Goal: Transaction & Acquisition: Purchase product/service

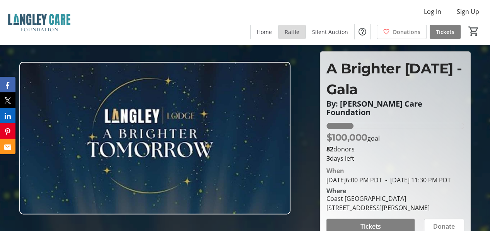
click at [293, 34] on span "Raffle" at bounding box center [291, 32] width 15 height 8
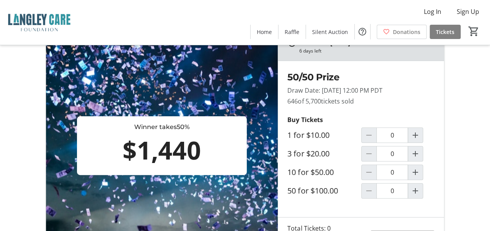
scroll to position [45, 0]
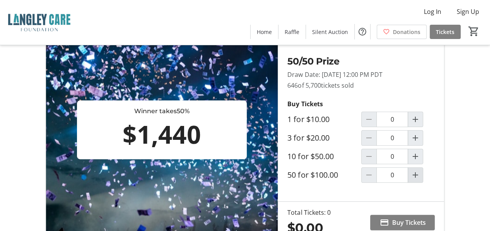
click at [414, 177] on mat-icon "Increment by one" at bounding box center [414, 174] width 9 height 9
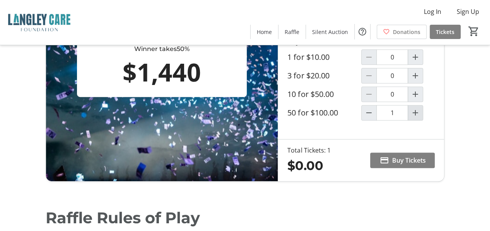
scroll to position [107, 0]
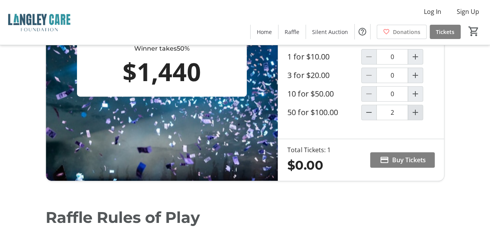
type input "1"
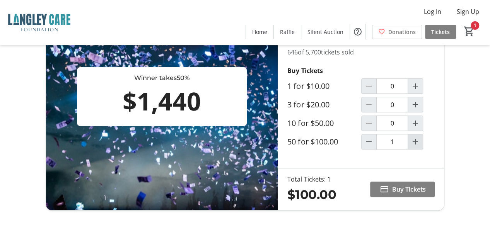
scroll to position [77, 0]
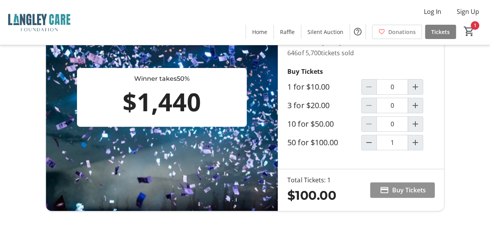
click at [409, 189] on span "Buy Tickets" at bounding box center [408, 189] width 34 height 9
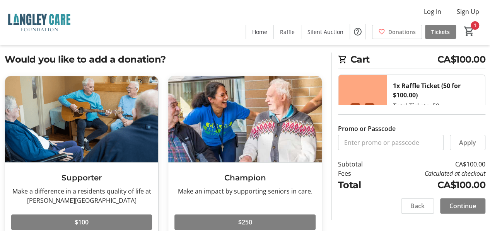
scroll to position [12, 0]
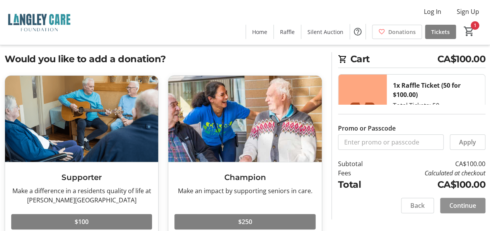
click at [465, 208] on span "Continue" at bounding box center [462, 205] width 27 height 9
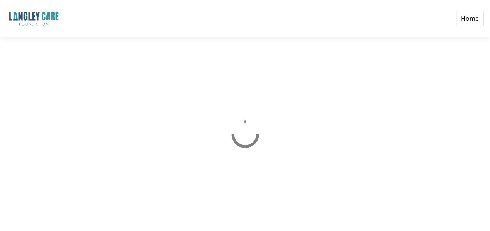
select select "CA"
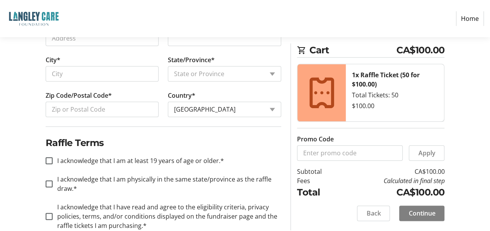
scroll to position [366, 0]
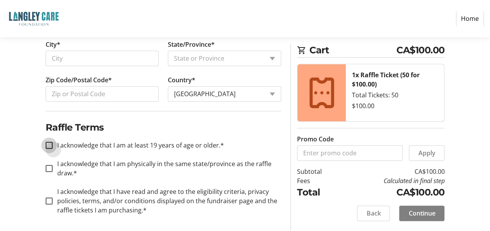
click at [49, 142] on input "I acknowledge that I am at least 19 years of age or older.*" at bounding box center [49, 145] width 7 height 7
checkbox input "true"
click at [49, 167] on input "I acknowledge that I am physically in the same state/province as the raffle dra…" at bounding box center [49, 168] width 7 height 7
checkbox input "true"
click at [44, 195] on div at bounding box center [49, 201] width 19 height 19
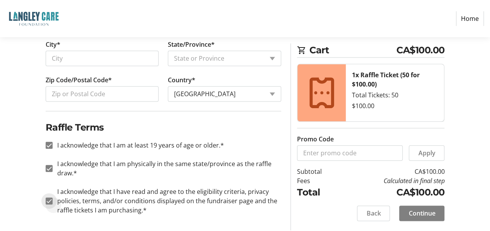
checkbox input "true"
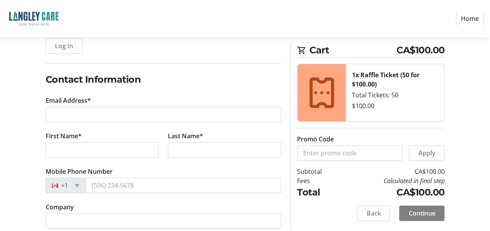
scroll to position [0, 0]
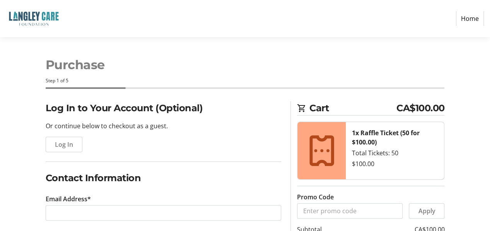
click at [468, 18] on link "Home" at bounding box center [470, 18] width 28 height 15
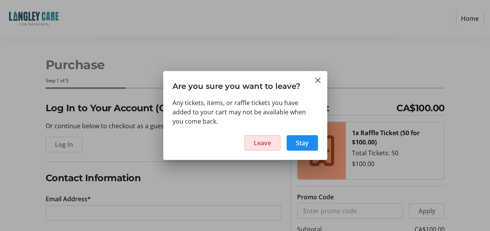
click at [259, 142] on span "Leave" at bounding box center [262, 142] width 17 height 9
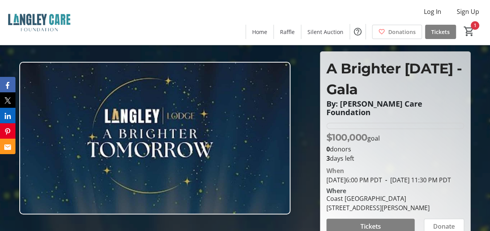
type input "1"
click at [293, 32] on span "Raffle" at bounding box center [287, 32] width 15 height 8
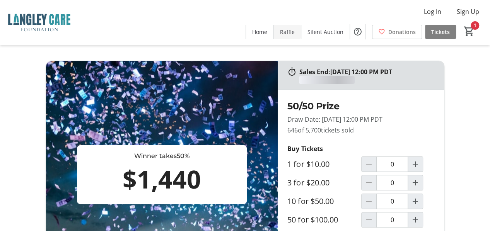
type input "1"
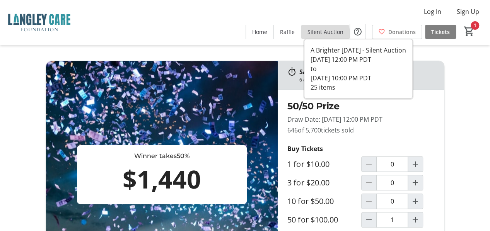
click at [323, 34] on span "Silent Auction" at bounding box center [325, 32] width 36 height 8
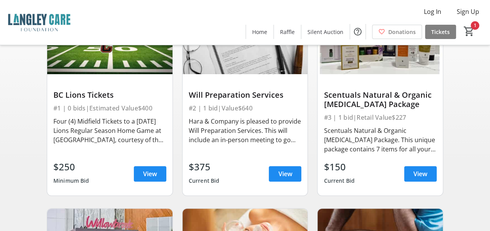
scroll to position [99, 0]
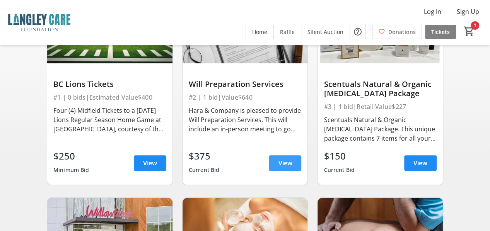
click at [286, 167] on span "View" at bounding box center [285, 162] width 14 height 9
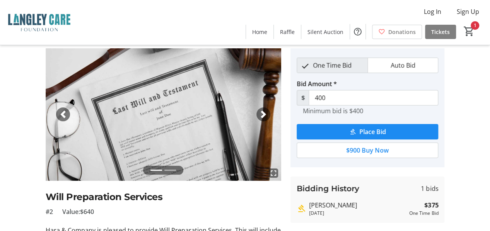
scroll to position [24, 0]
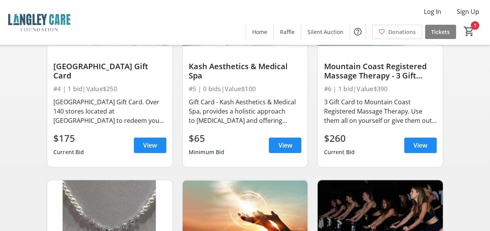
scroll to position [321, 0]
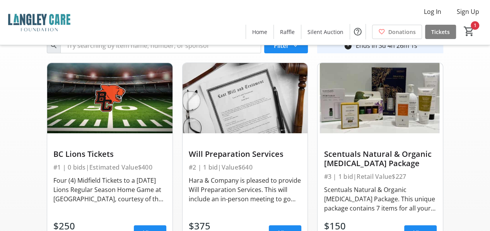
scroll to position [0, 0]
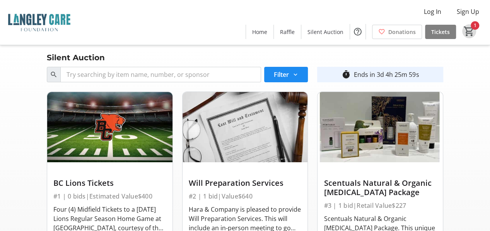
click at [470, 33] on mat-icon "1" at bounding box center [469, 32] width 12 height 12
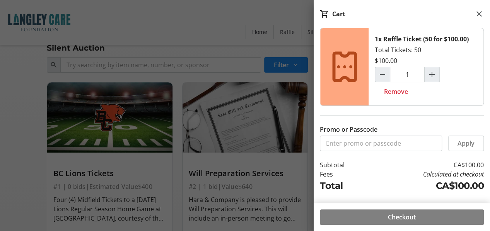
scroll to position [9, 0]
click at [420, 144] on input "Promo or Passcode" at bounding box center [381, 143] width 122 height 15
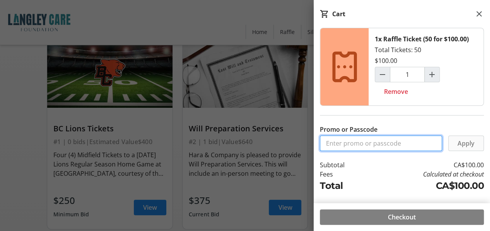
scroll to position [62, 0]
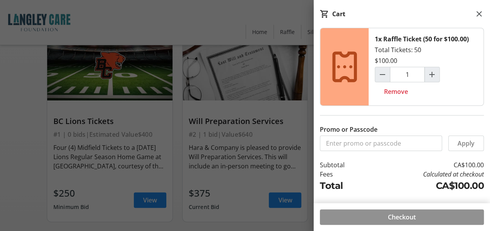
click at [417, 221] on span at bounding box center [402, 217] width 164 height 19
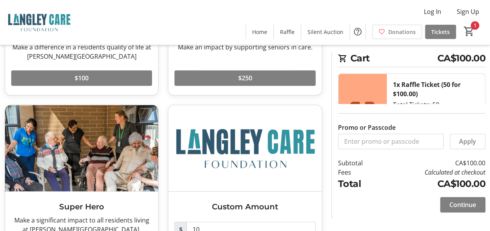
scroll to position [204, 0]
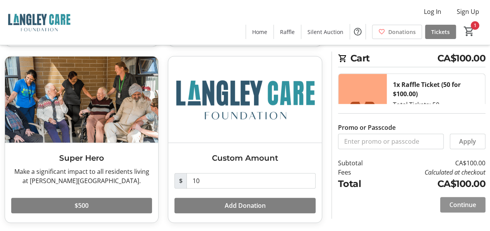
click at [451, 207] on span "Continue" at bounding box center [462, 204] width 27 height 9
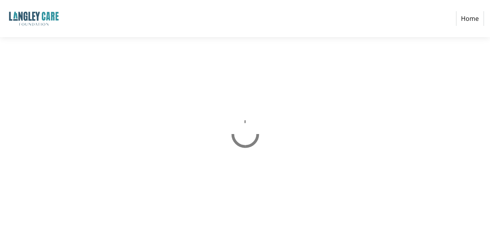
select select "CA"
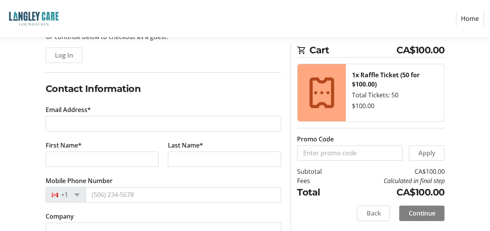
scroll to position [76, 0]
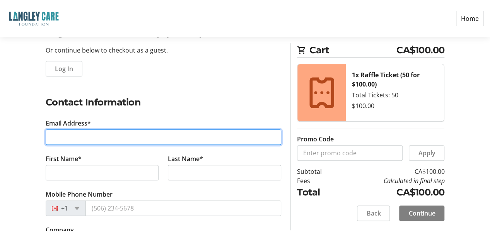
click at [66, 136] on input "Email Address*" at bounding box center [164, 136] width 236 height 15
type input "[EMAIL_ADDRESS][DOMAIN_NAME]"
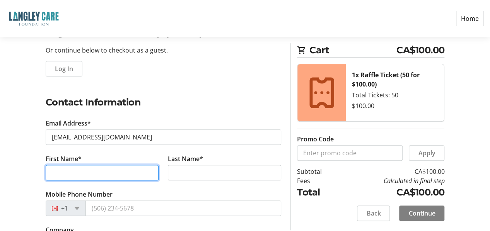
click at [77, 169] on input "First Name*" at bounding box center [102, 172] width 113 height 15
type input "Jerehm"
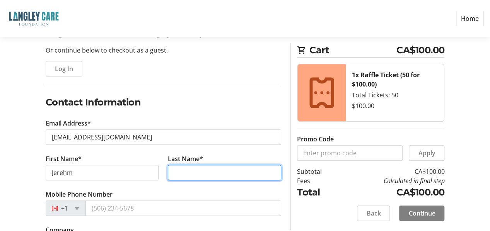
type input "[PERSON_NAME]"
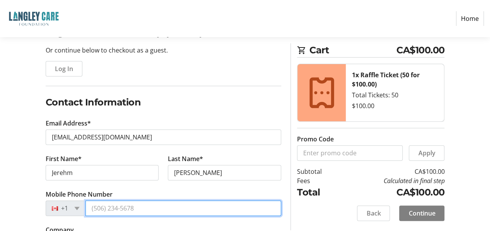
type input "[PHONE_NUMBER]"
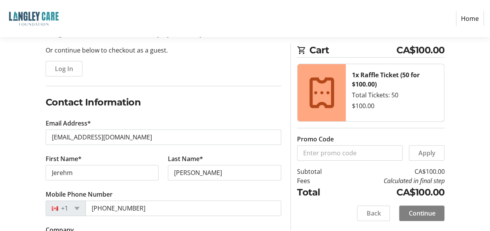
type input "[STREET_ADDRESS]"
type input "Apt 333"
type input "[GEOGRAPHIC_DATA]"
select select "BC"
type input "V6Y1Z3"
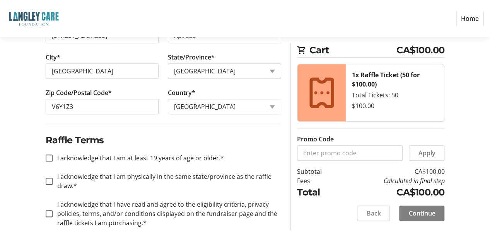
scroll to position [366, 0]
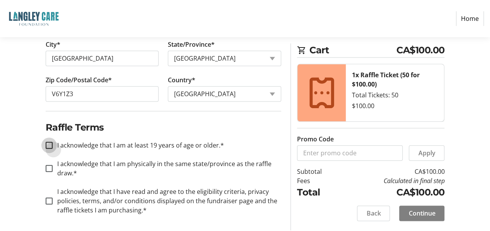
click at [48, 144] on input "I acknowledge that I am at least 19 years of age or older.*" at bounding box center [49, 145] width 7 height 7
checkbox input "true"
click at [50, 166] on input "I acknowledge that I am physically in the same state/province as the raffle dra…" at bounding box center [49, 168] width 7 height 7
checkbox input "true"
click at [46, 198] on input "I acknowledge that I have read and agree to the eligibility criteria, privacy p…" at bounding box center [49, 200] width 7 height 7
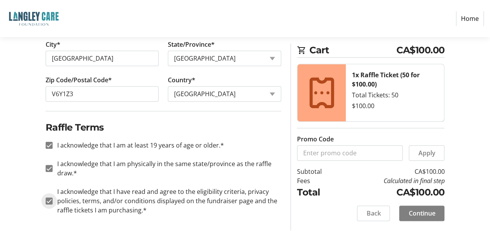
checkbox input "true"
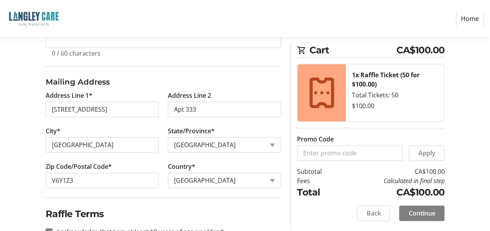
scroll to position [278, 0]
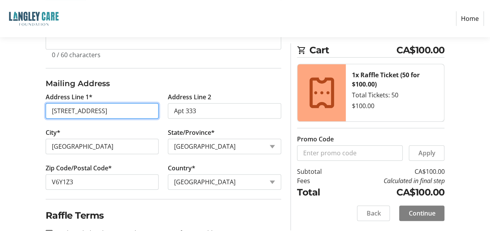
click at [109, 110] on input "[STREET_ADDRESS]" at bounding box center [102, 110] width 113 height 15
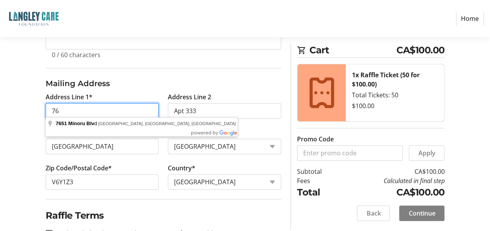
type input "7"
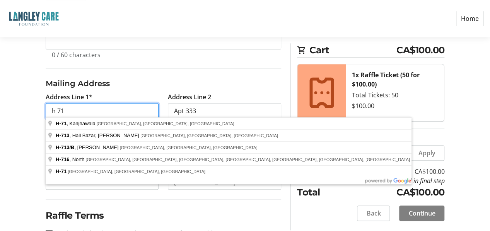
click at [56, 111] on input "h 71" at bounding box center [102, 110] width 113 height 15
click at [68, 111] on input "H 71" at bounding box center [102, 110] width 113 height 15
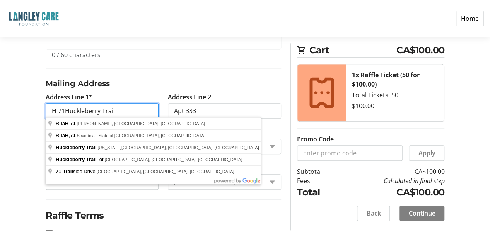
type input "H 71Huckleberry Trail"
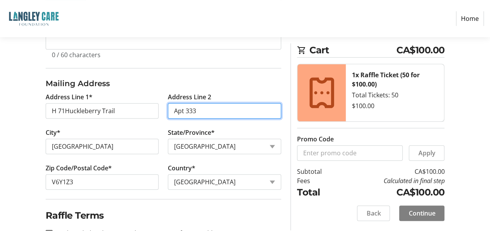
click at [216, 110] on input "Apt 333" at bounding box center [224, 110] width 113 height 15
type input "A"
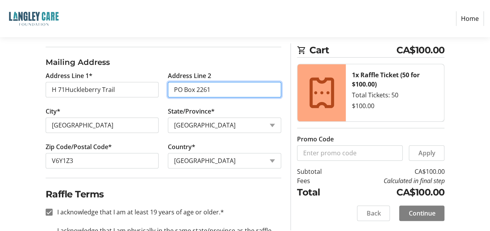
scroll to position [300, 0]
type input "PO Box 2261"
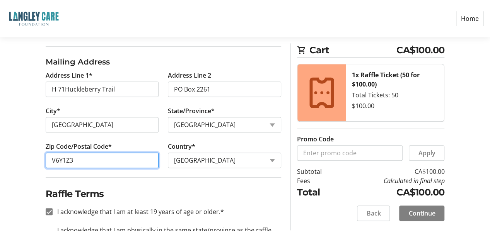
click at [94, 160] on input "V6Y1Z3" at bounding box center [102, 160] width 113 height 15
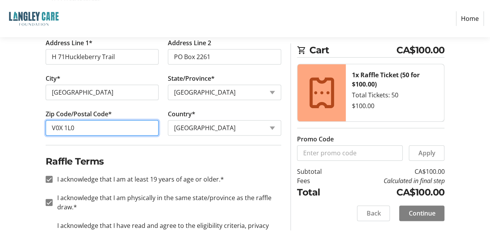
scroll to position [366, 0]
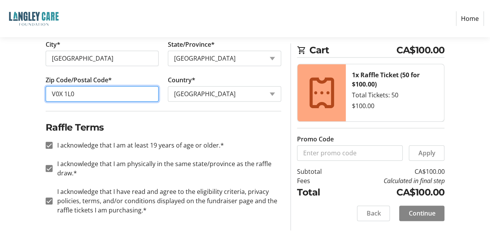
type input "V0X 1L0"
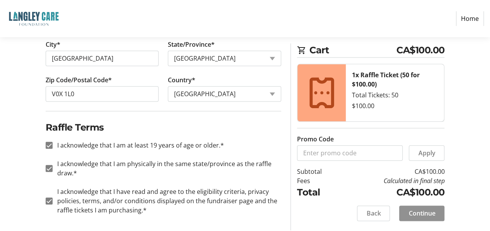
click at [433, 215] on span "Continue" at bounding box center [421, 213] width 27 height 9
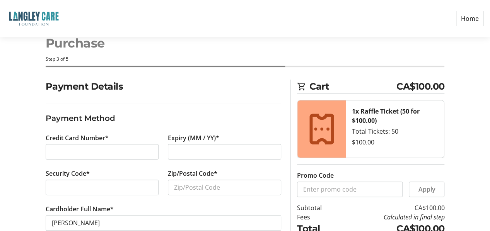
scroll to position [53, 0]
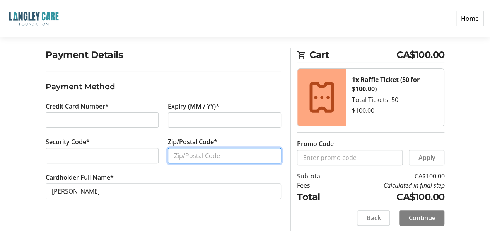
click at [207, 157] on input "Zip/Postal Code*" at bounding box center [224, 155] width 113 height 15
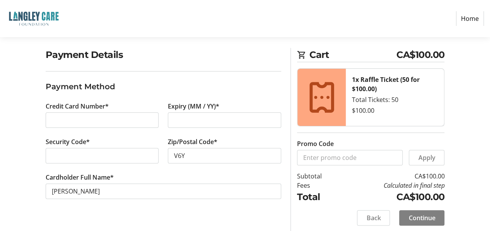
click at [13, 171] on div "Payment Details Payment Method Credit Card Number* Expiry (MM / YY)* Security C…" at bounding box center [245, 141] width 490 height 187
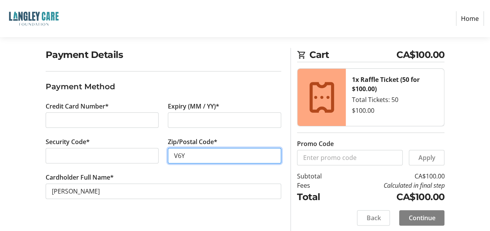
click at [204, 154] on input "V6Y" at bounding box center [224, 155] width 113 height 15
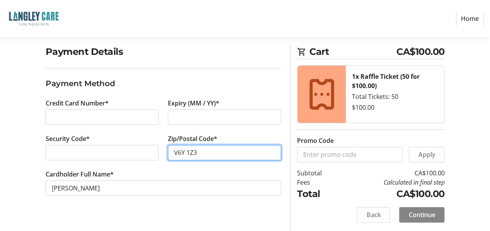
type input "V6Y 1Z3"
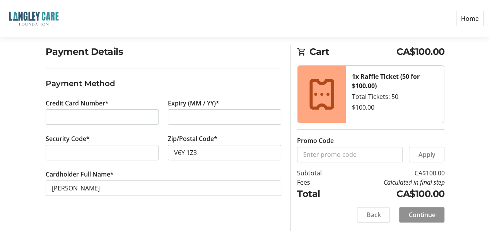
click at [427, 216] on span "Continue" at bounding box center [421, 214] width 27 height 9
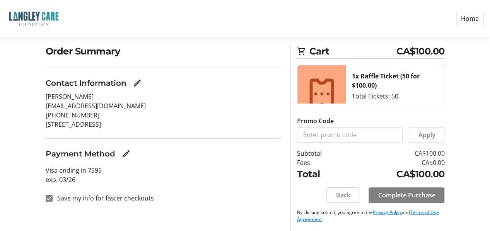
scroll to position [58, 0]
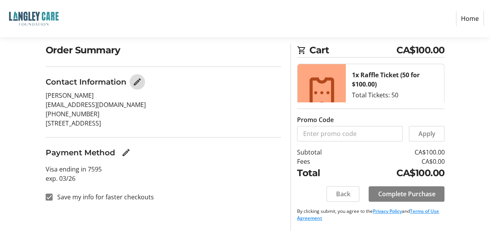
click at [135, 85] on mat-icon "Edit Contact Information" at bounding box center [137, 81] width 9 height 9
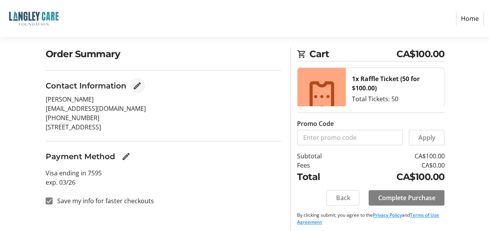
select select "BC"
select select "CA"
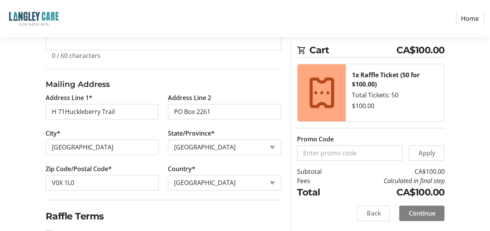
scroll to position [280, 0]
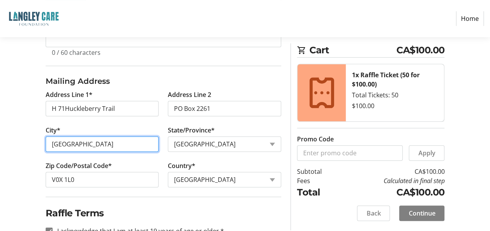
click at [96, 144] on input "[GEOGRAPHIC_DATA]" at bounding box center [102, 143] width 113 height 15
type input "R"
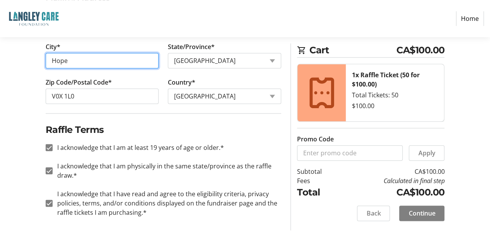
scroll to position [366, 0]
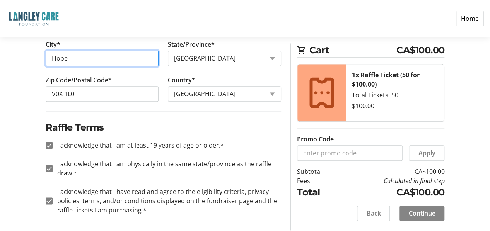
type input "Hope"
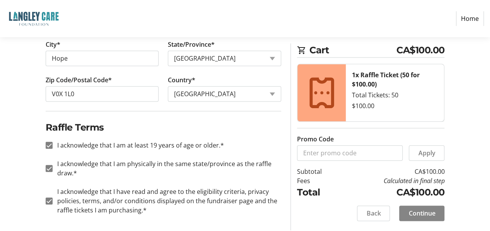
click at [433, 214] on span "Continue" at bounding box center [421, 213] width 27 height 9
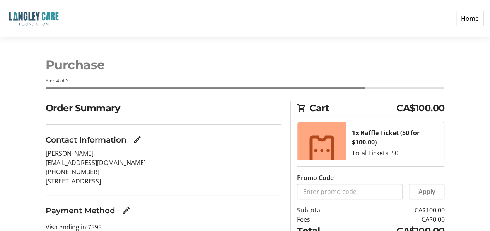
scroll to position [58, 0]
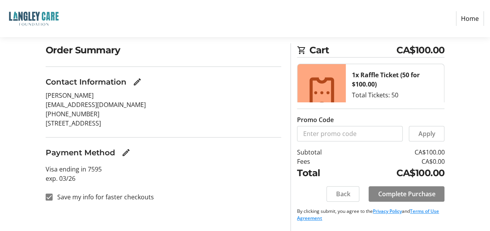
click at [411, 197] on span "Complete Purchase" at bounding box center [406, 193] width 57 height 9
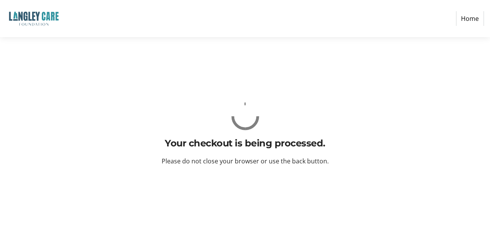
scroll to position [0, 0]
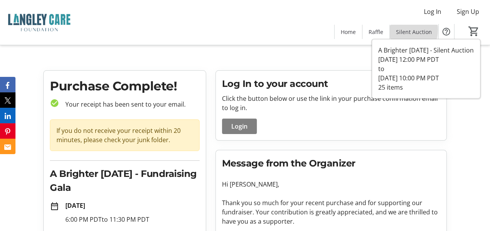
click at [401, 30] on span "Silent Auction" at bounding box center [414, 32] width 36 height 8
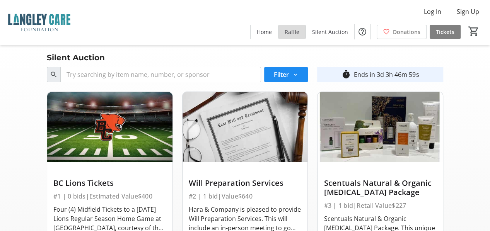
click at [298, 32] on span "Raffle" at bounding box center [291, 32] width 15 height 8
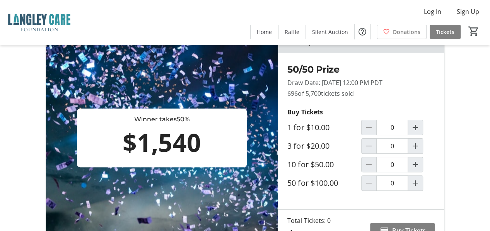
scroll to position [36, 0]
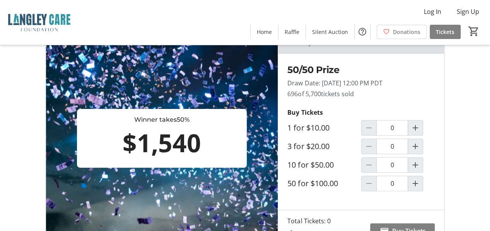
click at [28, 138] on div "Sales End: [DATE] 12:00 PM PDT 6 days left Winner takes 50% $1,540 50/50 Prize …" at bounding box center [245, 138] width 490 height 228
